Goal: Transaction & Acquisition: Download file/media

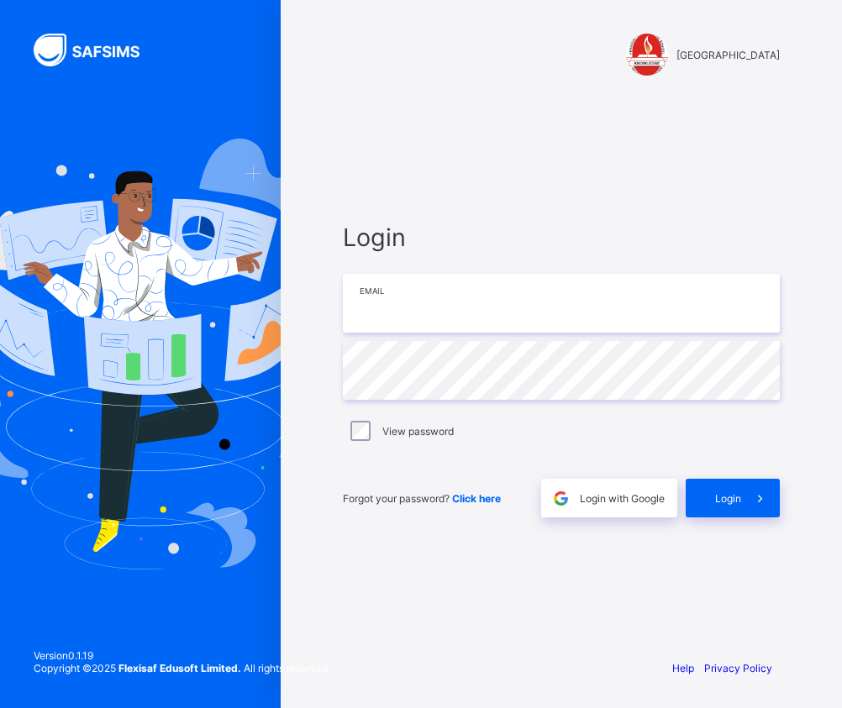
click at [567, 317] on input "email" at bounding box center [561, 303] width 437 height 59
type input "**********"
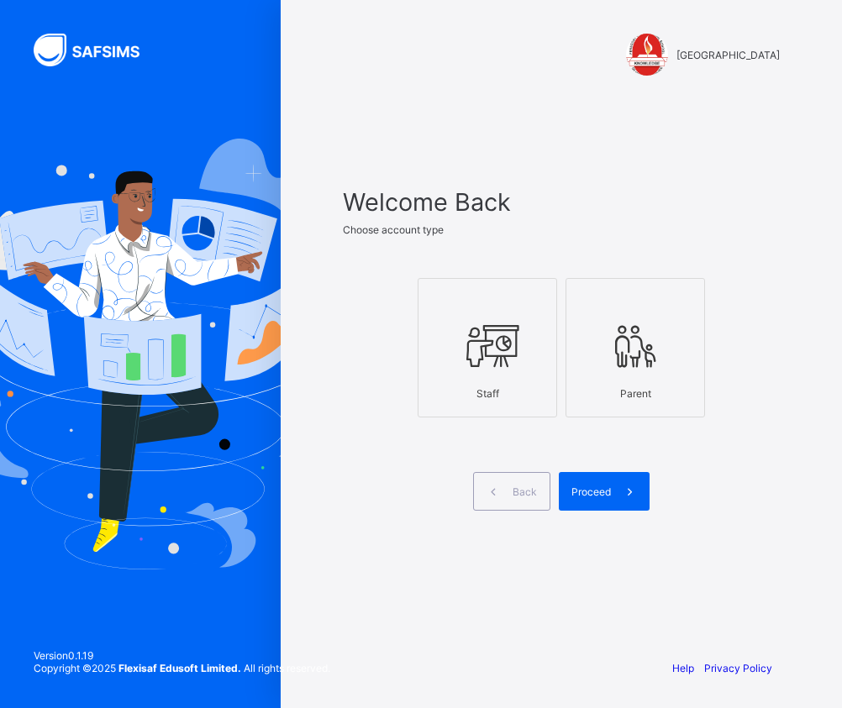
click at [489, 368] on icon at bounding box center [487, 346] width 59 height 50
click at [597, 487] on span "Proceed" at bounding box center [590, 492] width 39 height 13
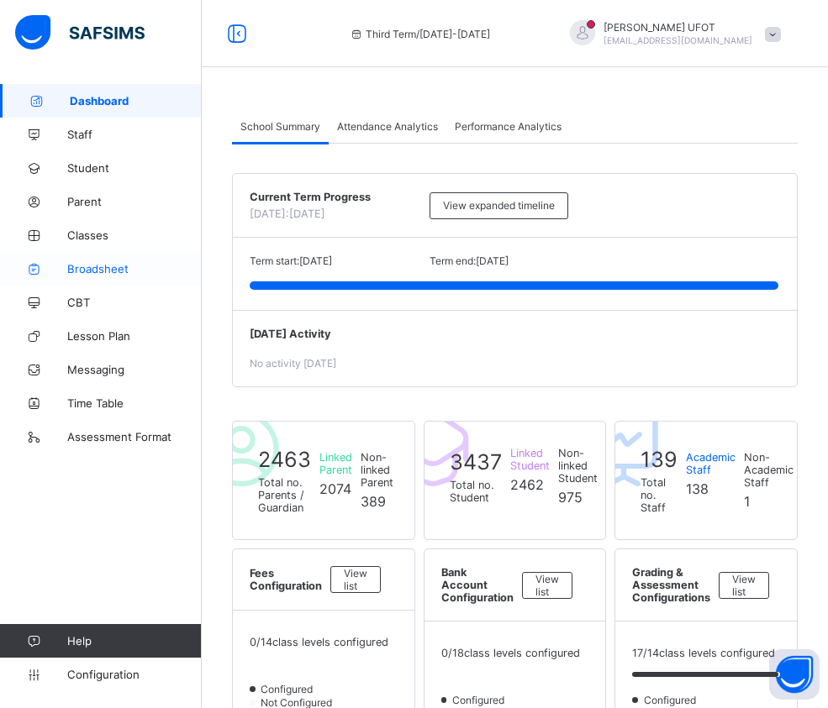
click at [114, 277] on link "Broadsheet" at bounding box center [101, 269] width 202 height 34
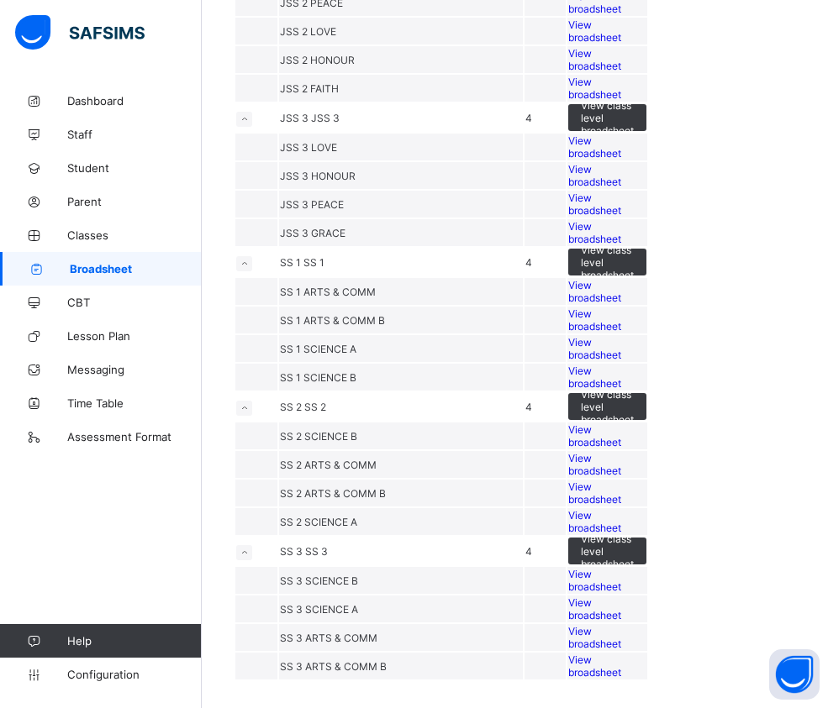
scroll to position [2185, 0]
click at [621, 519] on span "View broadsheet" at bounding box center [594, 521] width 53 height 25
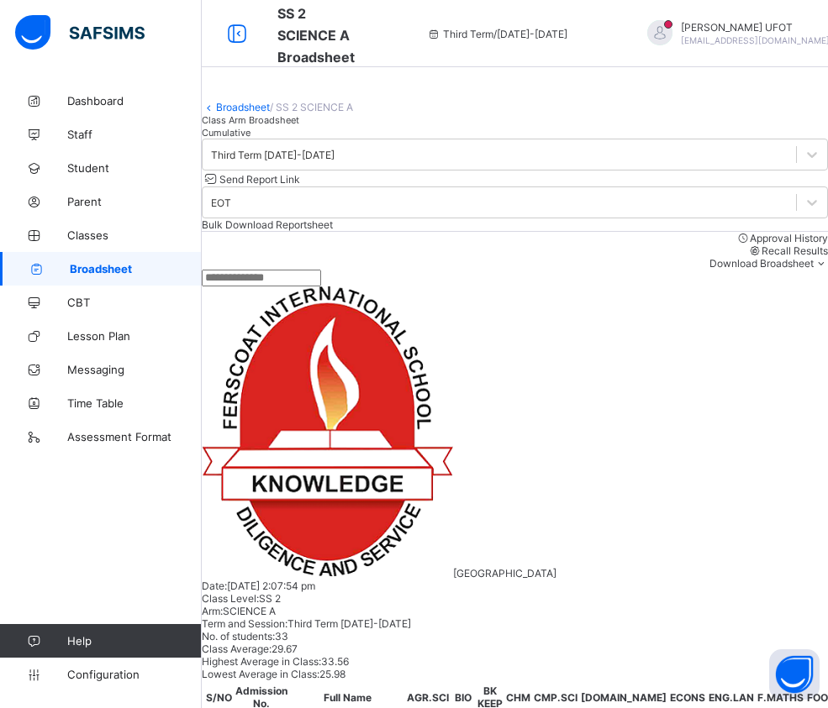
click at [250, 139] on span "Cumulative" at bounding box center [226, 133] width 49 height 12
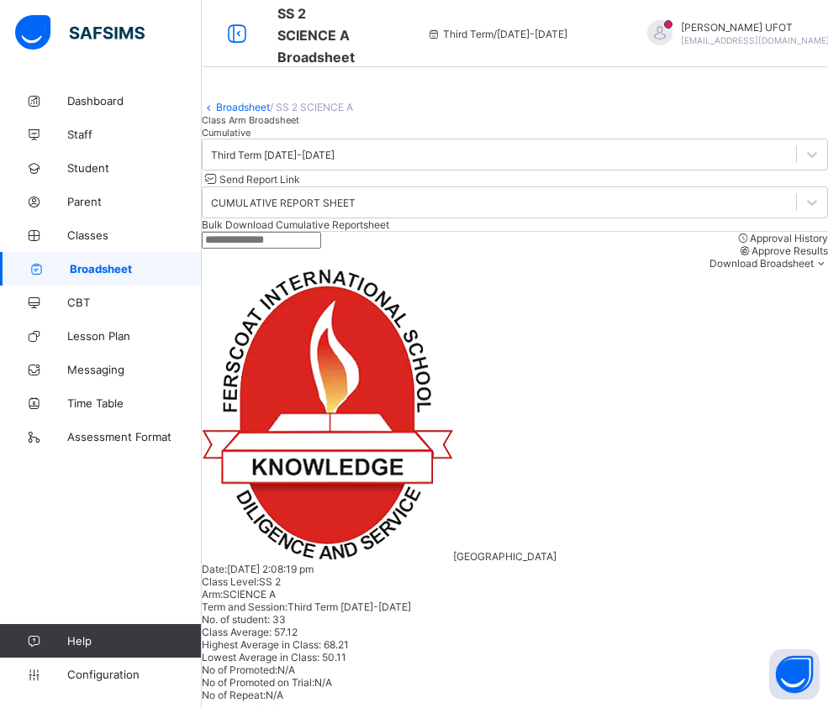
click at [389, 231] on span "Bulk Download Cumulative Reportsheet" at bounding box center [295, 224] width 187 height 13
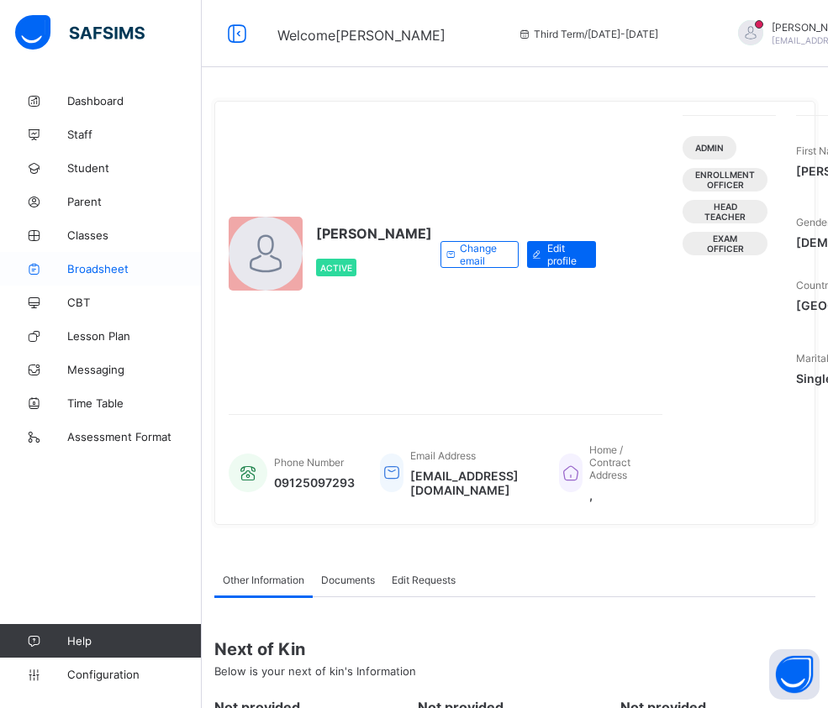
click at [118, 268] on span "Broadsheet" at bounding box center [134, 268] width 134 height 13
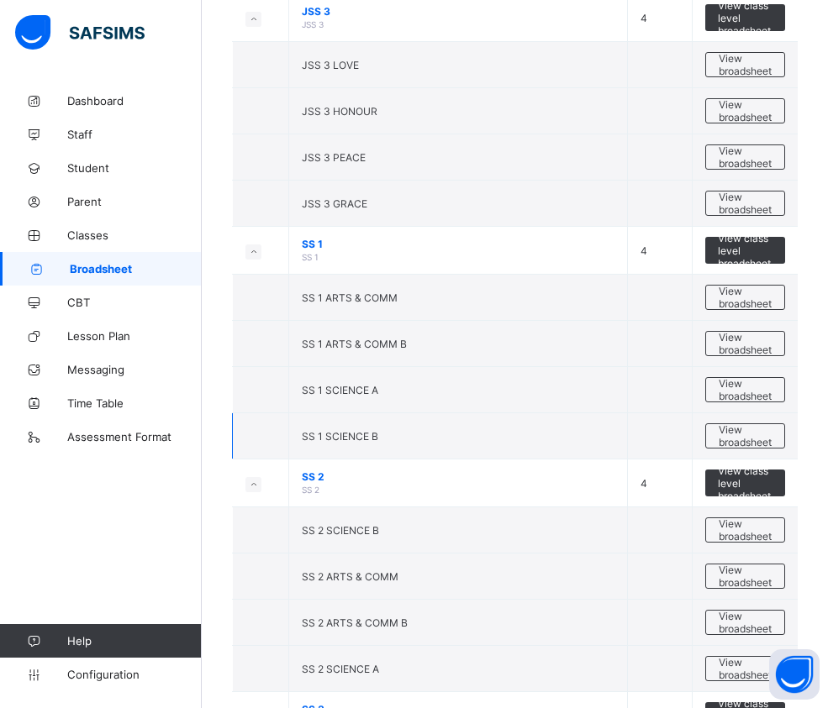
scroll to position [2185, 0]
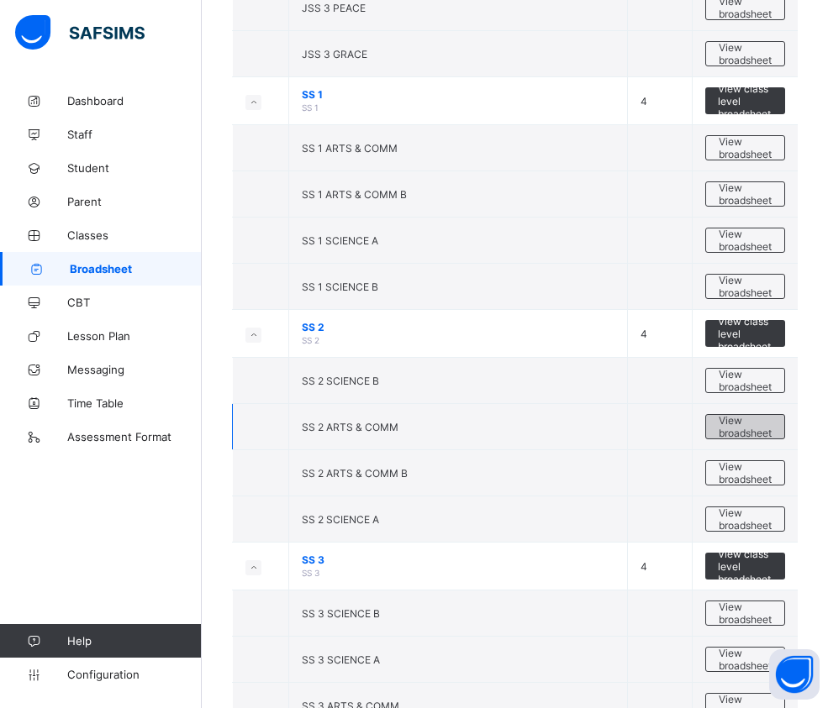
click at [747, 426] on span "View broadsheet" at bounding box center [744, 426] width 53 height 25
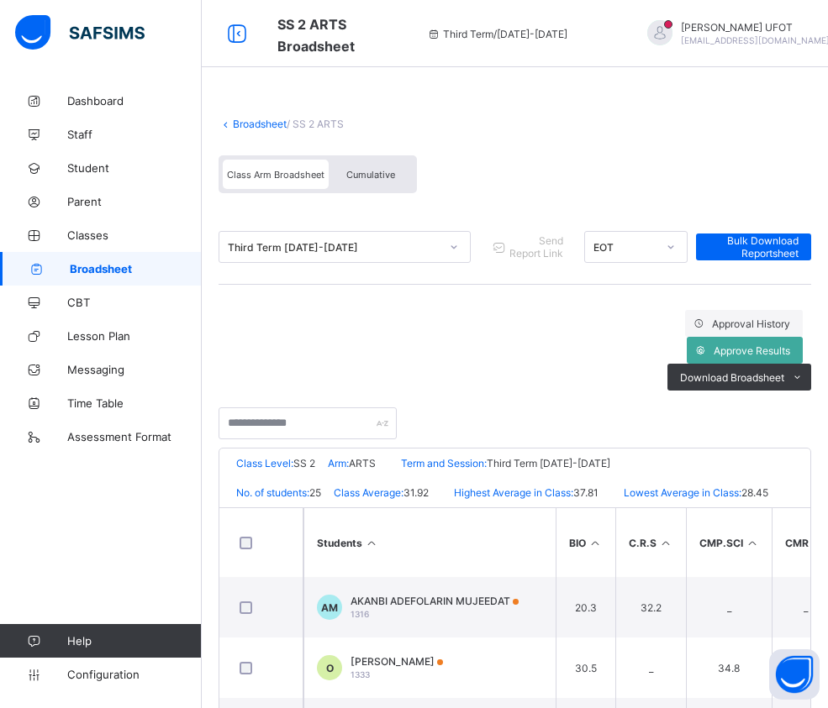
click at [381, 180] on span "Cumulative" at bounding box center [370, 175] width 49 height 12
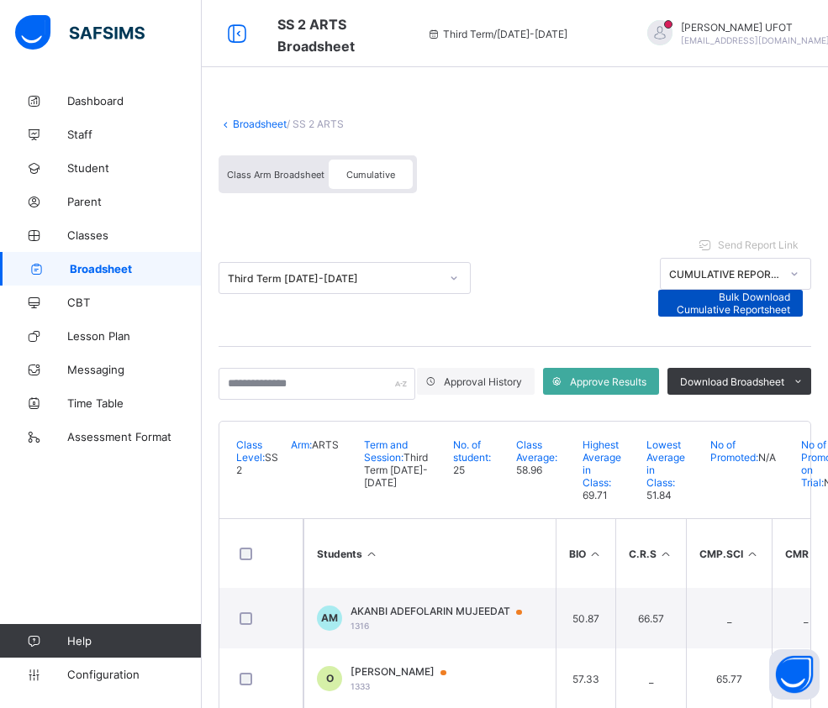
click at [791, 291] on span "Bulk Download Cumulative Reportsheet" at bounding box center [731, 303] width 120 height 25
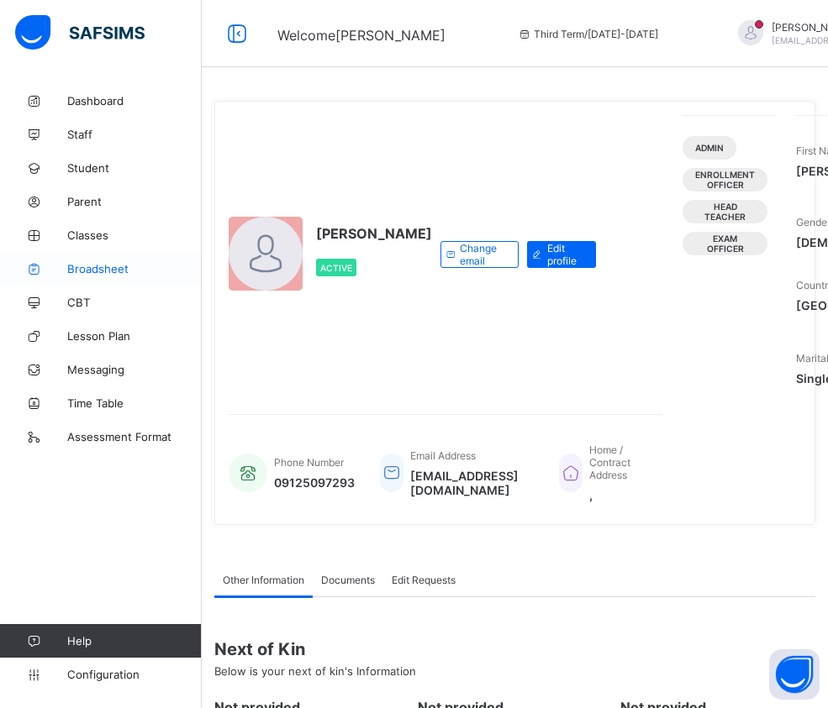
click at [100, 267] on span "Broadsheet" at bounding box center [134, 268] width 134 height 13
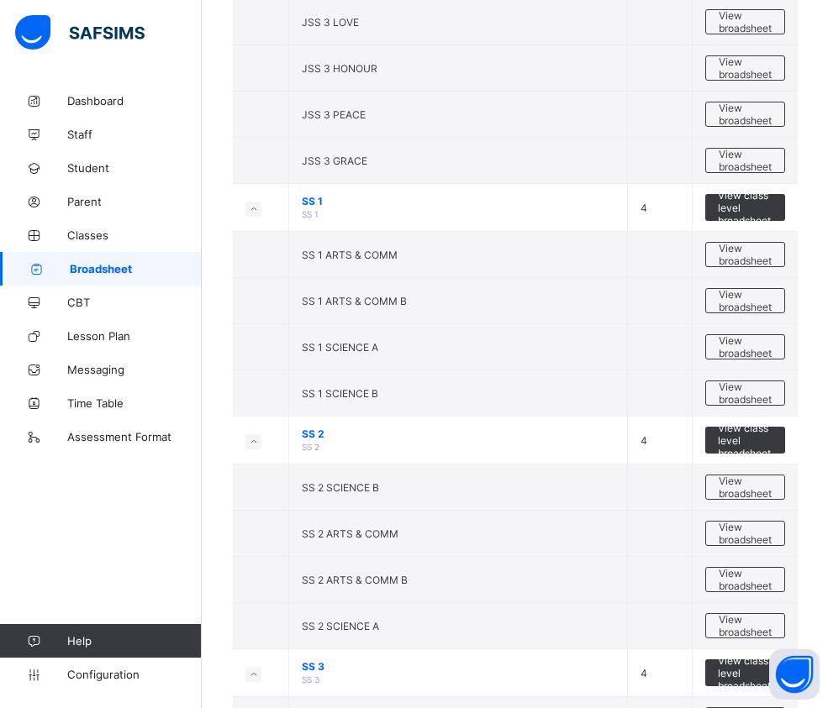
scroll to position [2294, 0]
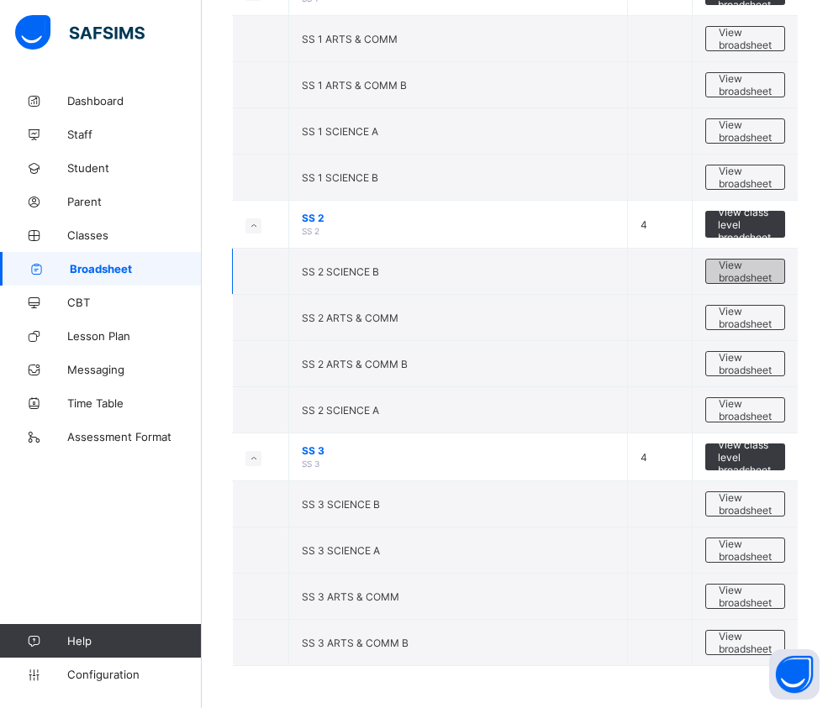
click at [757, 271] on span "View broadsheet" at bounding box center [744, 271] width 53 height 25
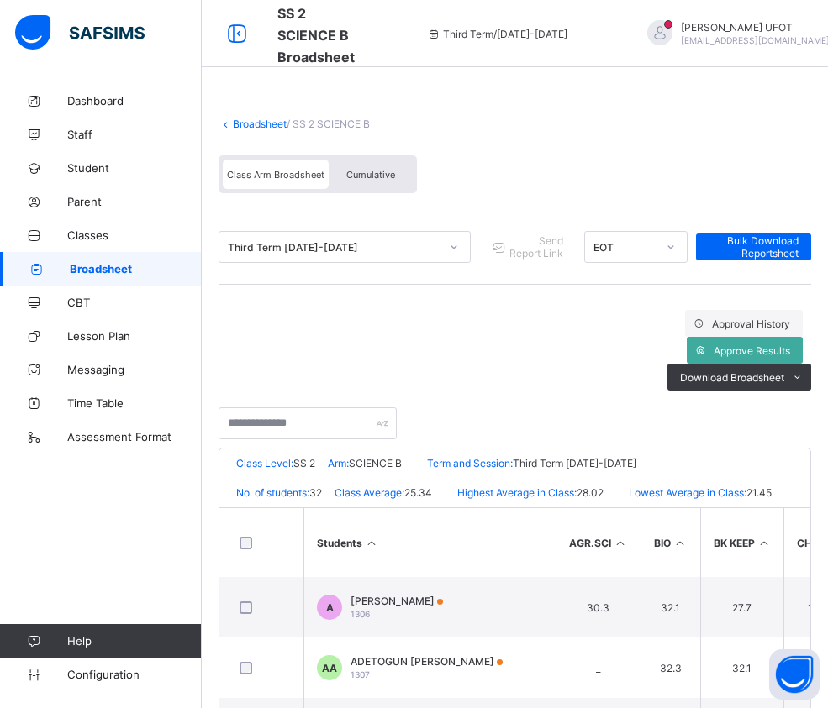
drag, startPoint x: 371, startPoint y: 170, endPoint x: 271, endPoint y: 82, distance: 133.4
click at [370, 171] on span "Cumulative" at bounding box center [370, 175] width 49 height 12
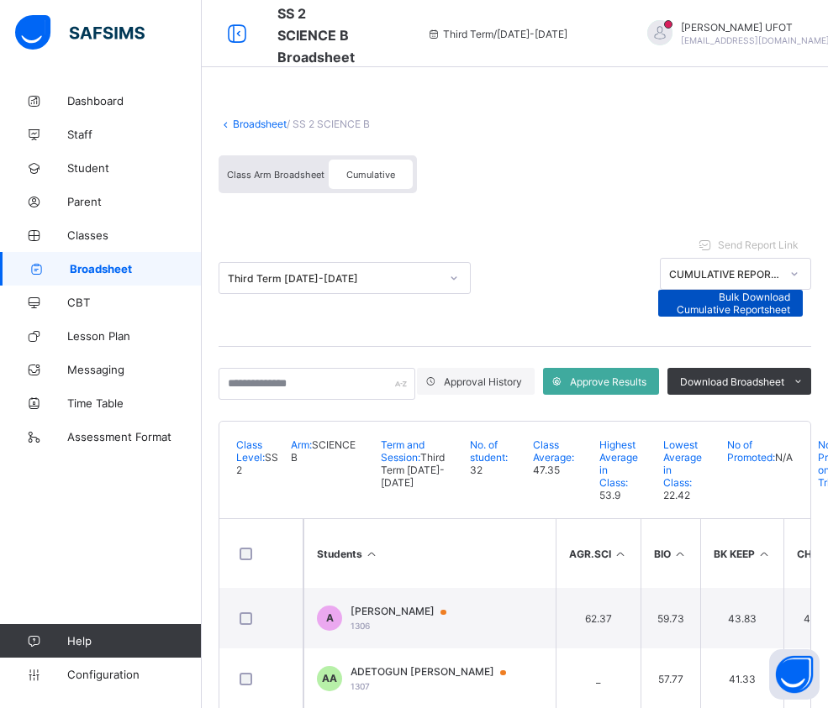
click at [799, 290] on div "Bulk Download Cumulative Reportsheet" at bounding box center [730, 303] width 145 height 27
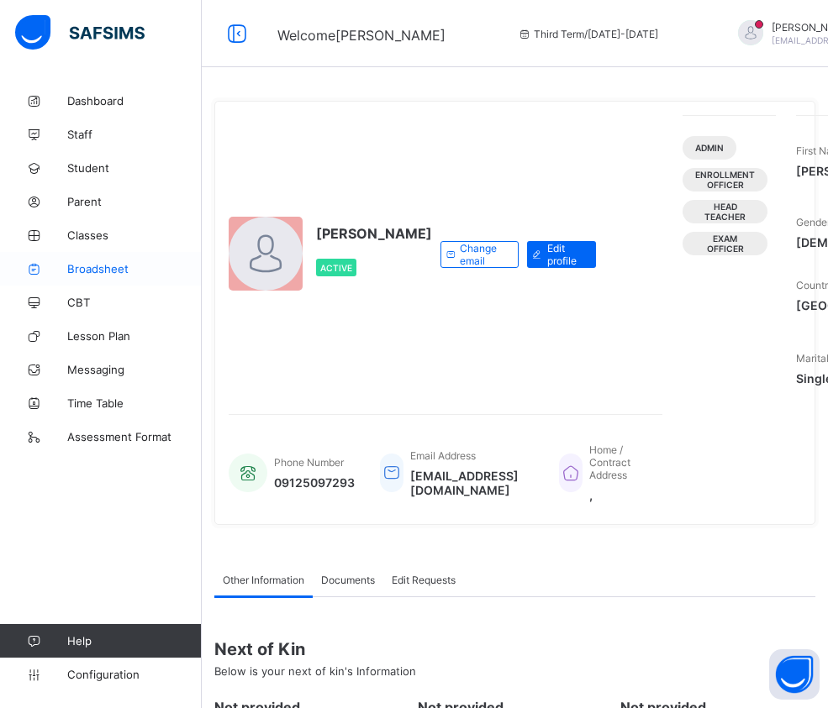
click at [113, 269] on span "Broadsheet" at bounding box center [134, 268] width 134 height 13
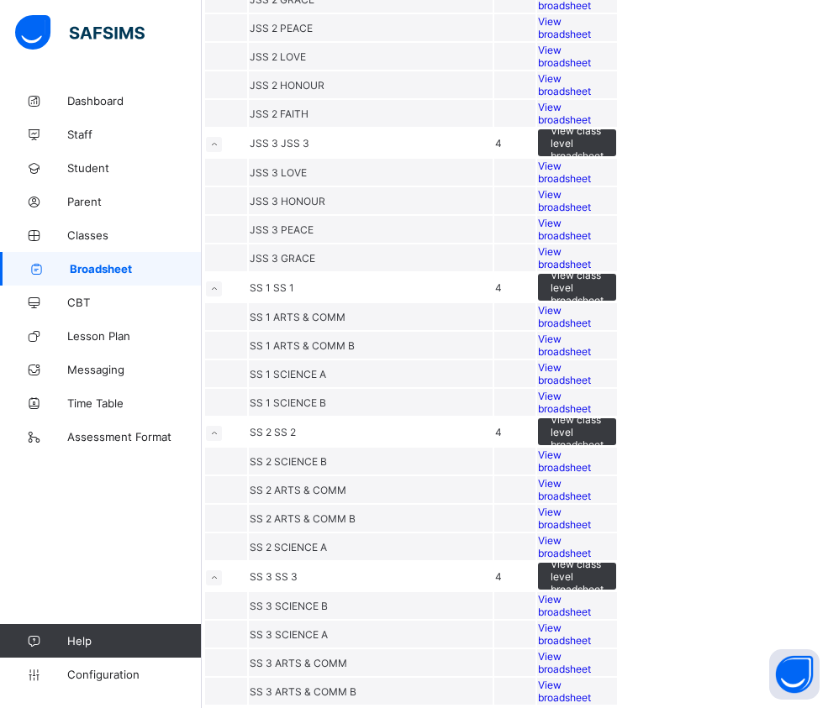
scroll to position [2101, 0]
click at [591, 531] on span "View broadsheet" at bounding box center [564, 518] width 53 height 25
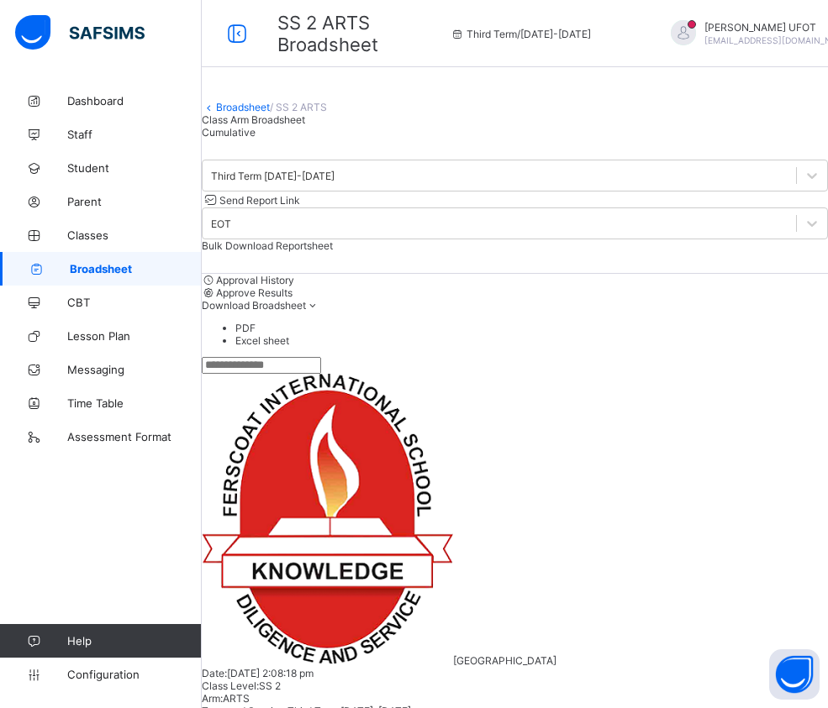
click at [255, 139] on span "Cumulative" at bounding box center [229, 132] width 54 height 13
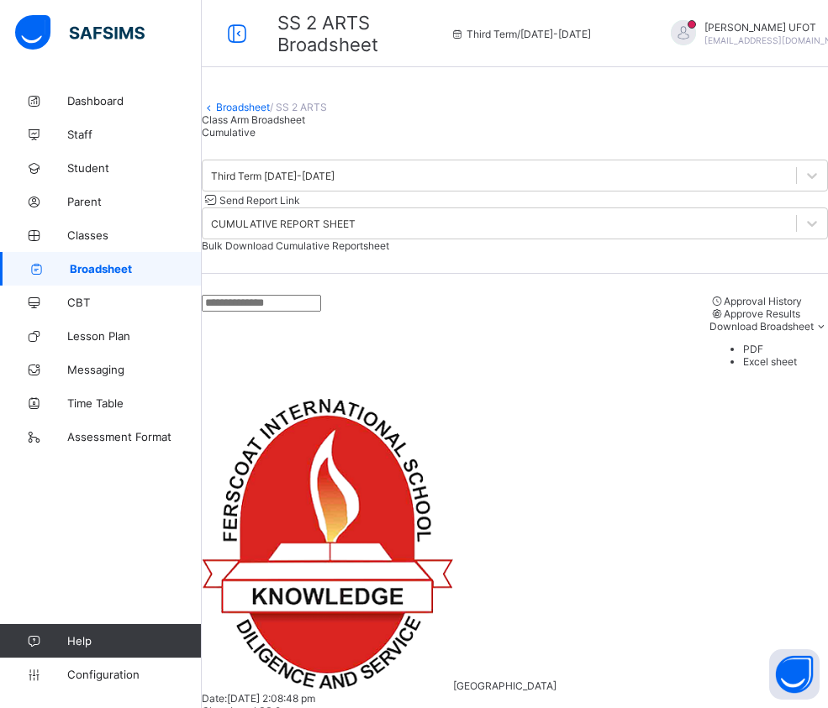
click at [389, 250] on span "Bulk Download Cumulative Reportsheet" at bounding box center [295, 245] width 187 height 13
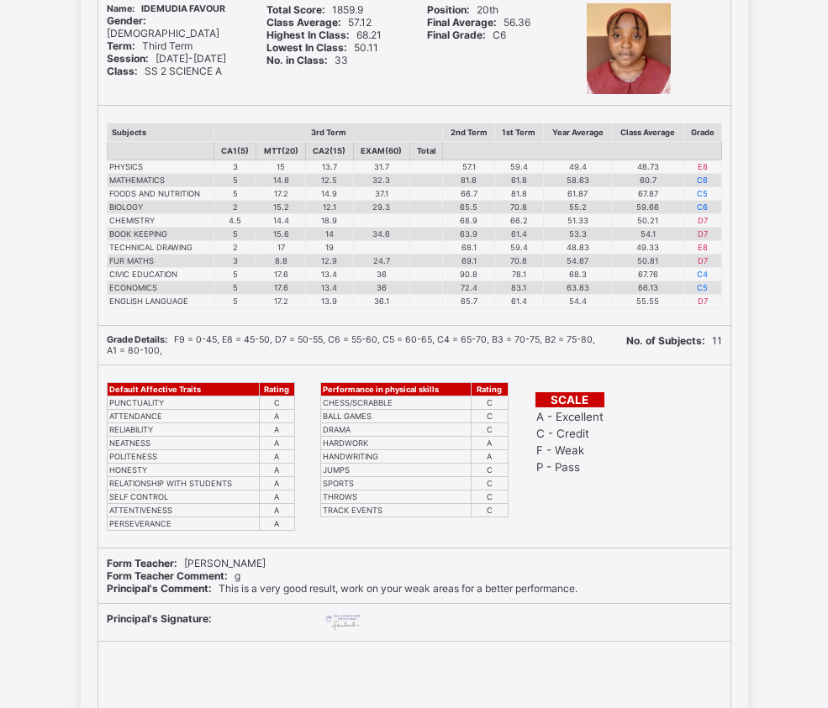
scroll to position [252, 0]
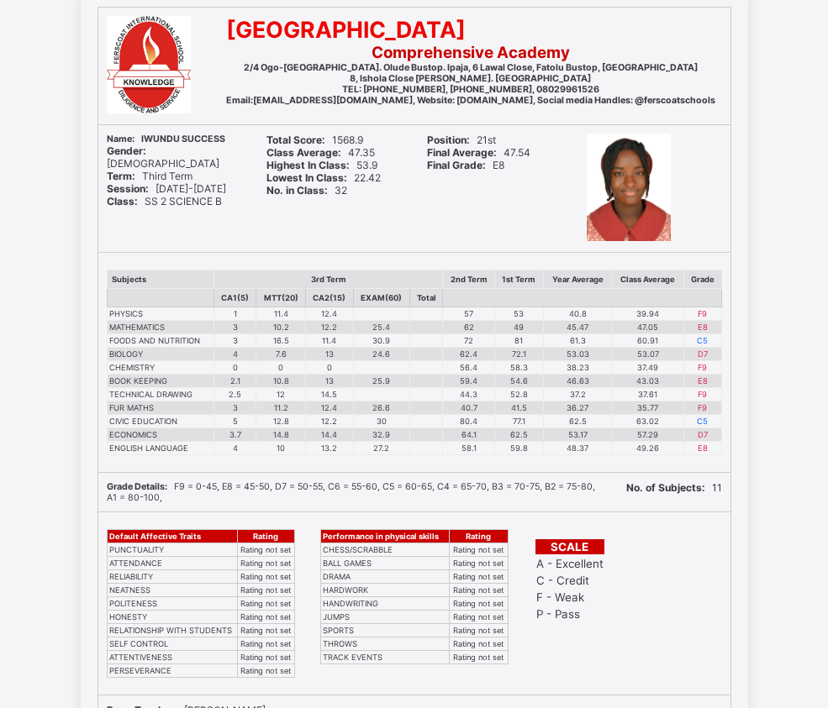
scroll to position [336, 0]
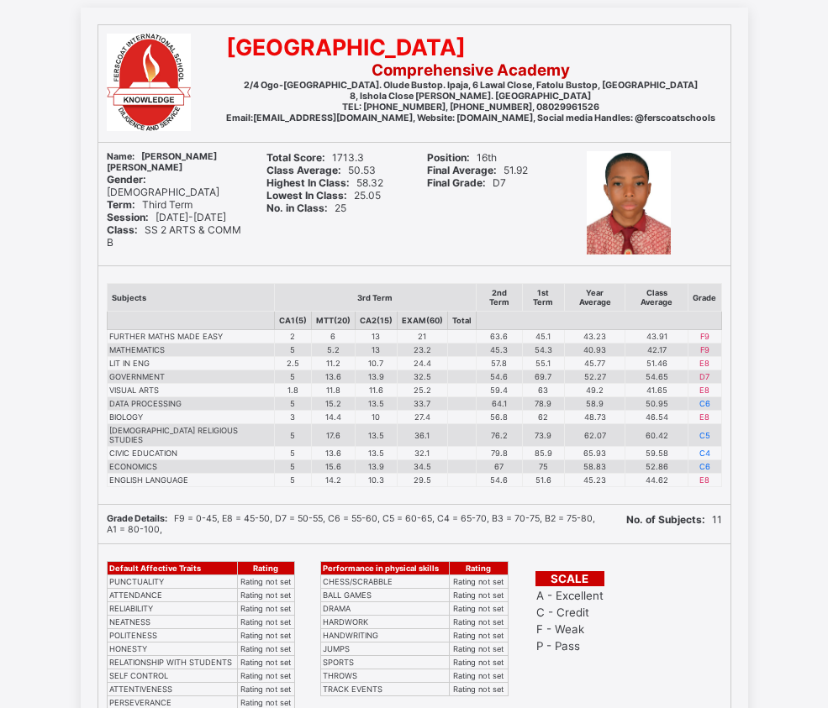
scroll to position [336, 0]
